Goal: Task Accomplishment & Management: Manage account settings

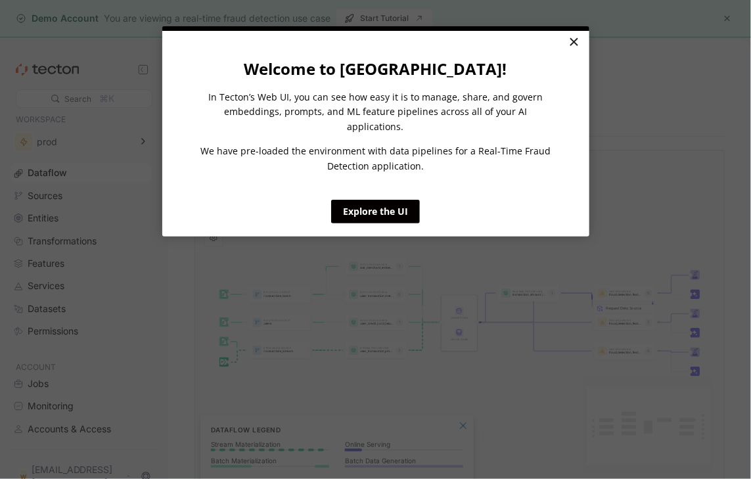
click at [573, 37] on link "×" at bounding box center [574, 43] width 23 height 24
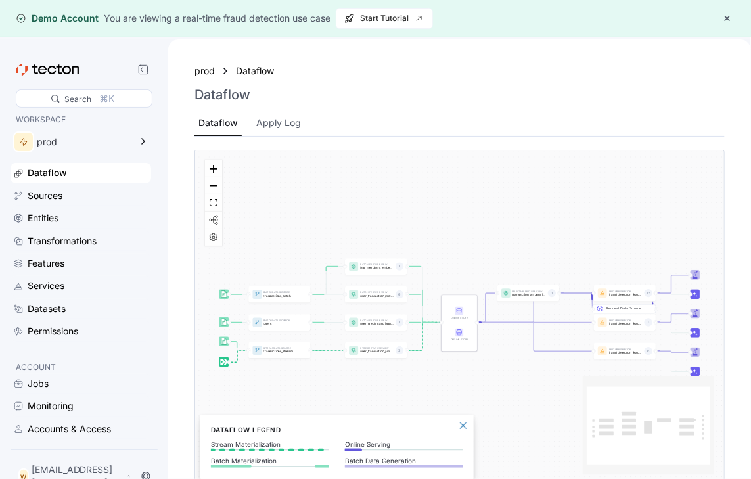
click at [727, 19] on button "button" at bounding box center [728, 19] width 16 height 16
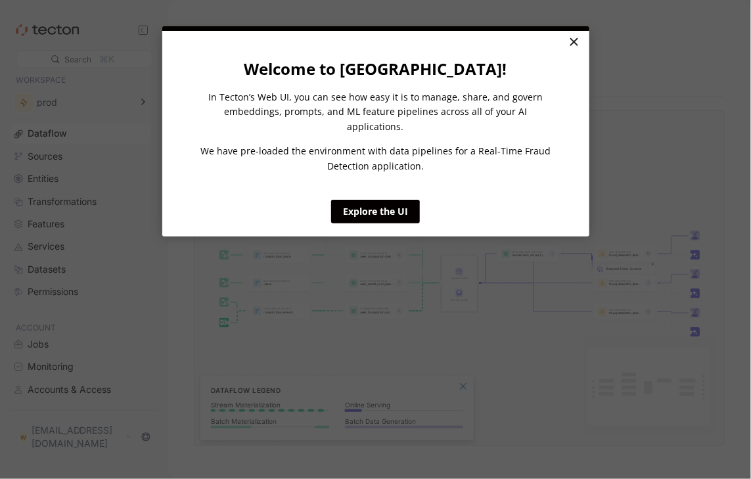
click at [573, 38] on link "×" at bounding box center [574, 43] width 23 height 24
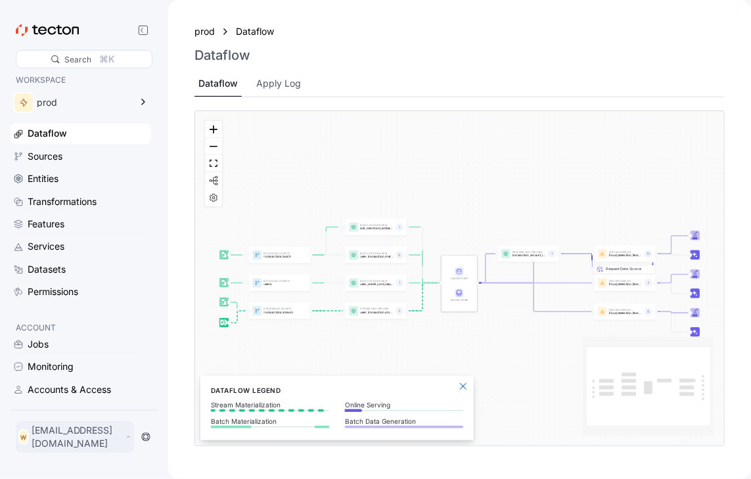
click at [76, 445] on p "[EMAIL_ADDRESS][DOMAIN_NAME]" at bounding box center [77, 437] width 91 height 26
click at [70, 392] on div "My Account" at bounding box center [65, 389] width 53 height 13
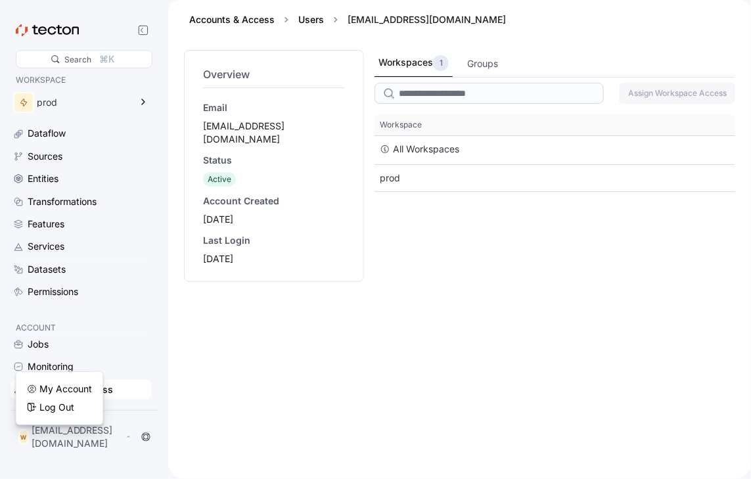
click at [243, 364] on div "Overview Email [EMAIL_ADDRESS][DOMAIN_NAME] Status Active Account Created [DATE…" at bounding box center [274, 256] width 180 height 413
drag, startPoint x: 413, startPoint y: 279, endPoint x: 55, endPoint y: 146, distance: 381.5
click at [412, 279] on div "Workspaces 1 Groups Assign Workspace Access This table contains 2 rows. Workspa…" at bounding box center [555, 256] width 361 height 413
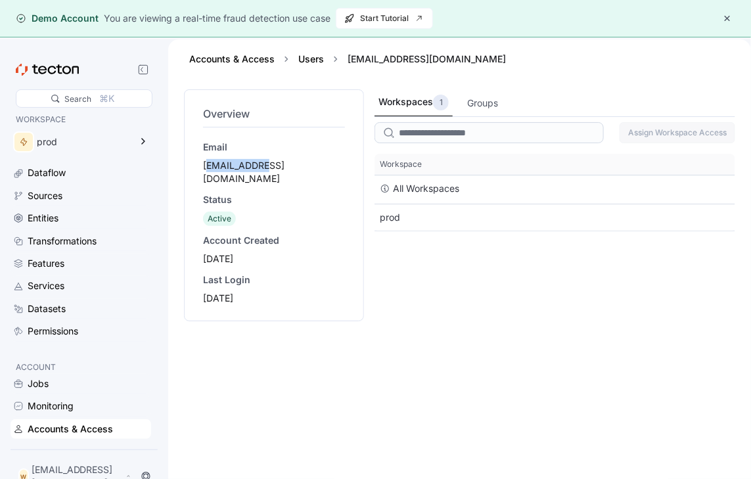
drag, startPoint x: 208, startPoint y: 164, endPoint x: 258, endPoint y: 163, distance: 50.0
click at [258, 163] on div "[EMAIL_ADDRESS][DOMAIN_NAME]" at bounding box center [274, 172] width 142 height 26
drag, startPoint x: 227, startPoint y: 174, endPoint x: 210, endPoint y: 168, distance: 18.9
click at [224, 172] on div "Email willi57ec1d@j7.pigeonprotocol.com Status Active Account Created 2025-08-2…" at bounding box center [274, 223] width 142 height 164
drag, startPoint x: 201, startPoint y: 168, endPoint x: 353, endPoint y: 170, distance: 151.9
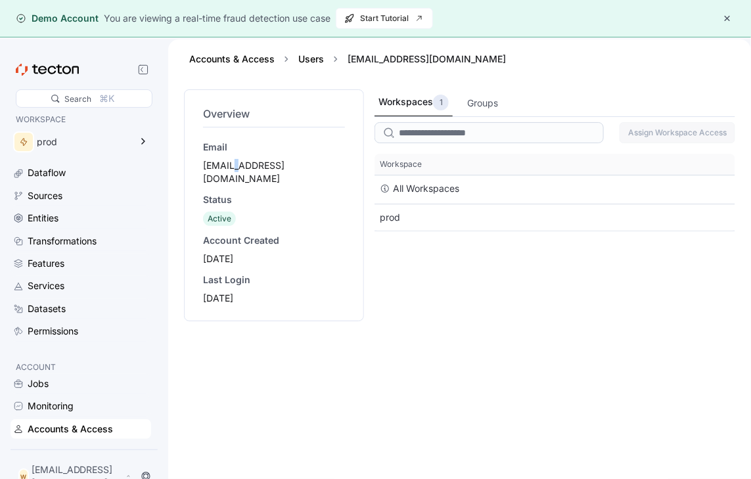
click at [348, 170] on div "Overview Email [EMAIL_ADDRESS][DOMAIN_NAME] Status Active Account Created [DATE…" at bounding box center [274, 205] width 147 height 204
click at [423, 310] on div "Workspaces 1 Groups Assign Workspace Access This table contains 2 rows. Workspa…" at bounding box center [555, 295] width 361 height 413
drag, startPoint x: 206, startPoint y: 163, endPoint x: 358, endPoint y: 166, distance: 151.9
click at [345, 166] on div "[EMAIL_ADDRESS][DOMAIN_NAME]" at bounding box center [274, 172] width 142 height 26
click at [724, 15] on button "button" at bounding box center [728, 19] width 16 height 16
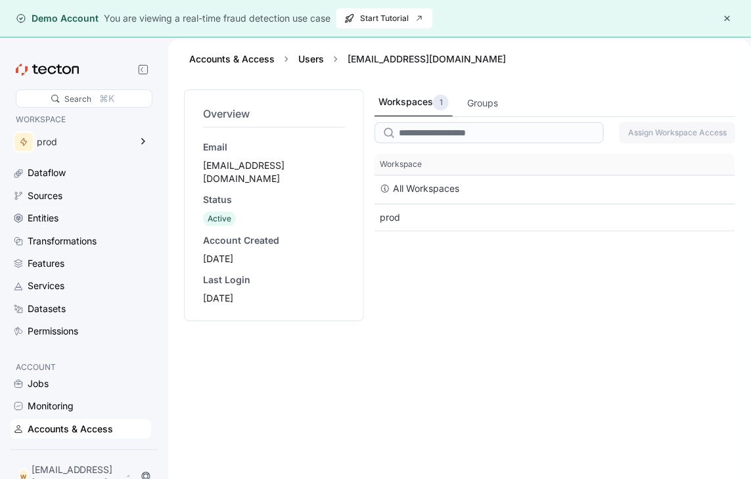
drag, startPoint x: 351, startPoint y: 165, endPoint x: 200, endPoint y: 160, distance: 151.3
click at [200, 160] on div "Overview Email willi57ec1d@j7.pigeonprotocol.com Status Active Account Created …" at bounding box center [274, 205] width 180 height 232
click at [728, 20] on button "button" at bounding box center [728, 19] width 16 height 16
